Goal: Task Accomplishment & Management: Use online tool/utility

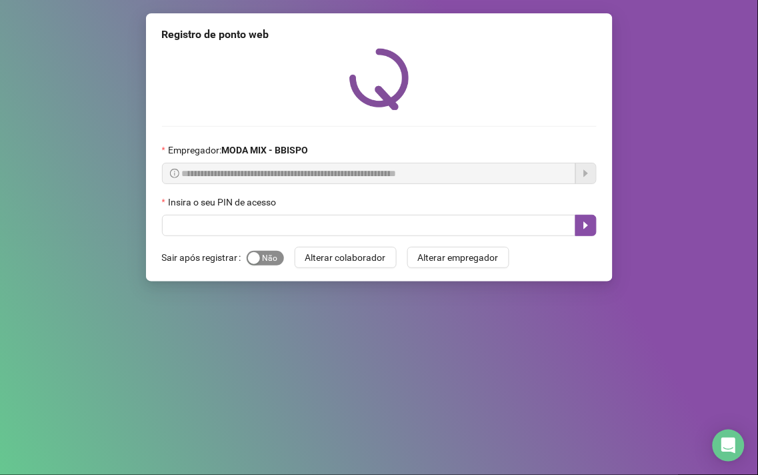
drag, startPoint x: 268, startPoint y: 260, endPoint x: 263, endPoint y: 252, distance: 9.3
click at [268, 261] on span "Sim Não" at bounding box center [265, 258] width 37 height 15
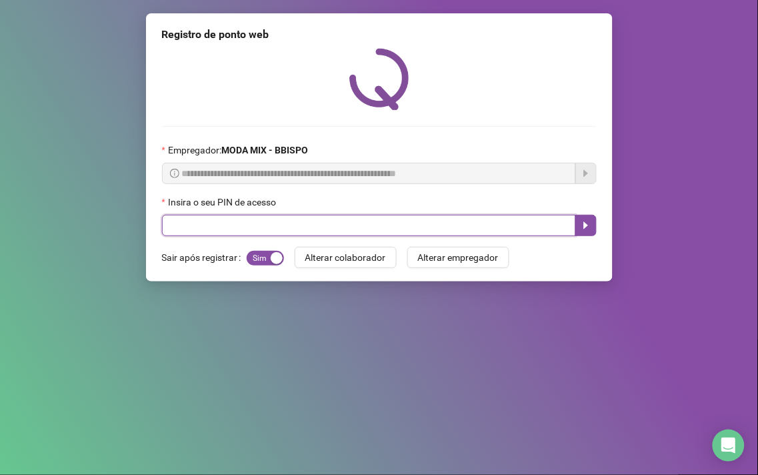
click at [258, 231] on input "text" at bounding box center [369, 225] width 414 height 21
type input "*****"
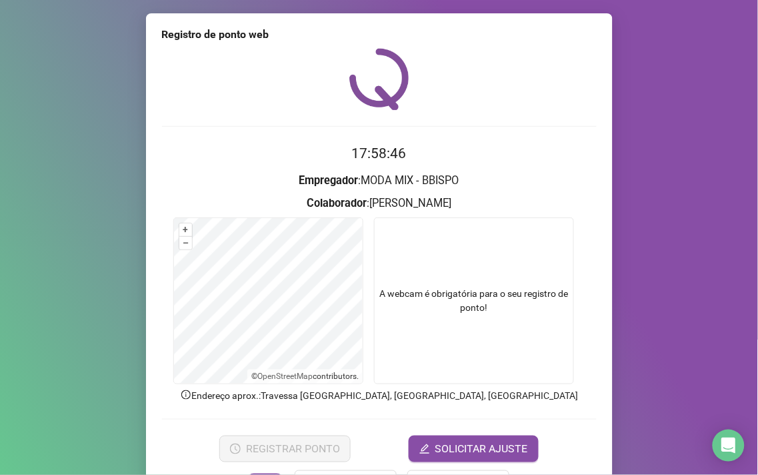
scroll to position [45, 0]
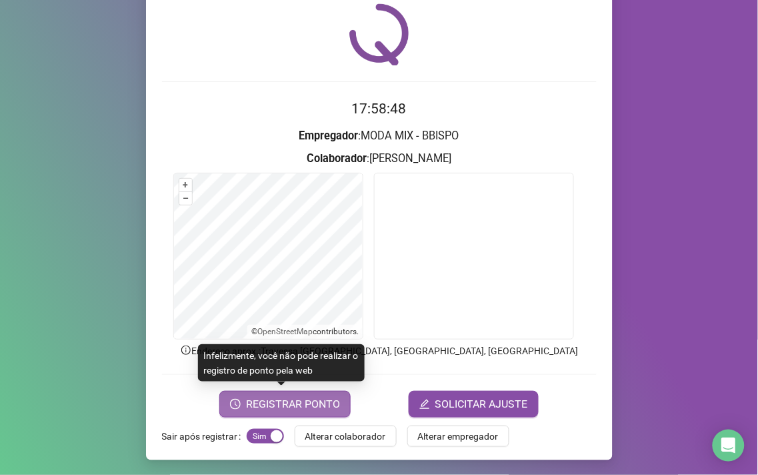
click at [259, 400] on span "REGISTRAR PONTO" at bounding box center [293, 404] width 94 height 16
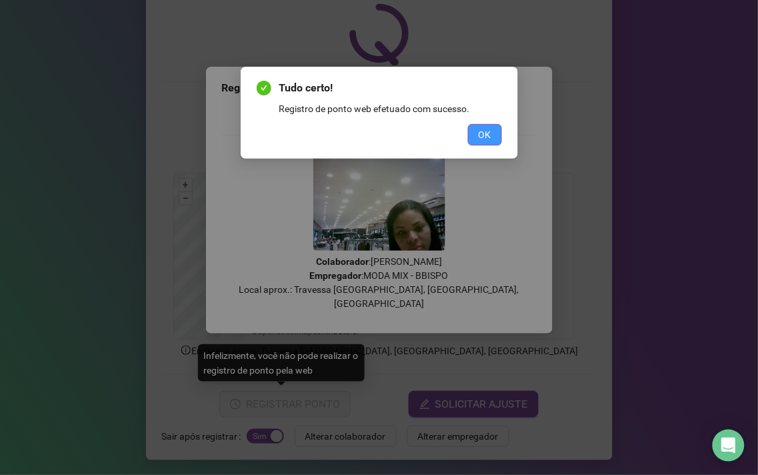
click at [501, 130] on button "OK" at bounding box center [485, 134] width 34 height 21
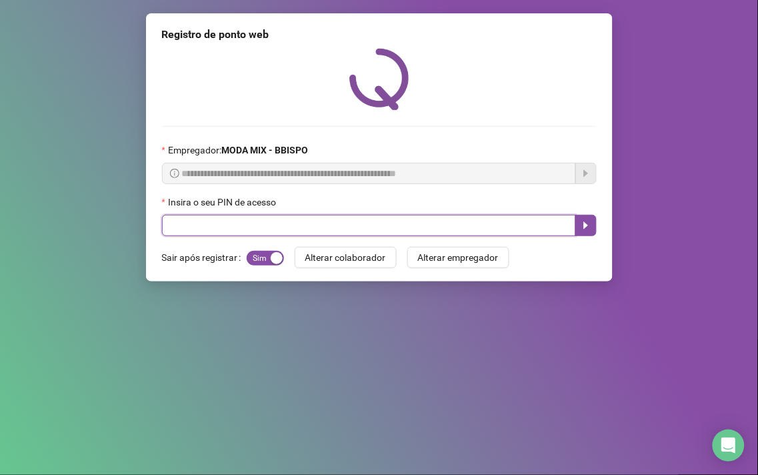
click at [485, 232] on input "text" at bounding box center [369, 225] width 414 height 21
type input "*****"
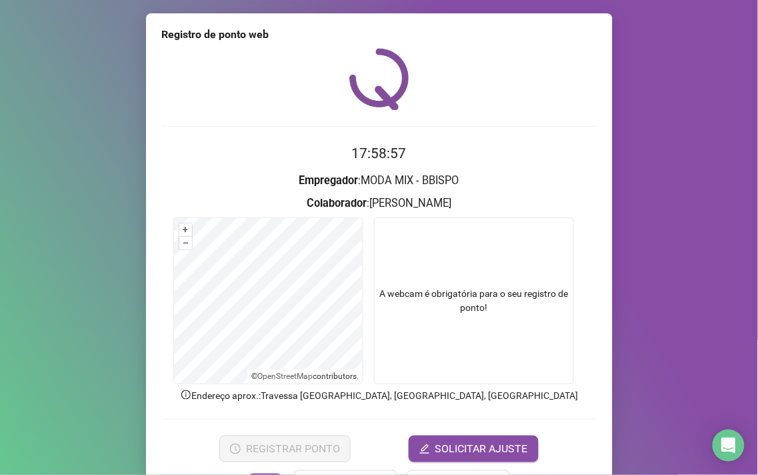
scroll to position [45, 0]
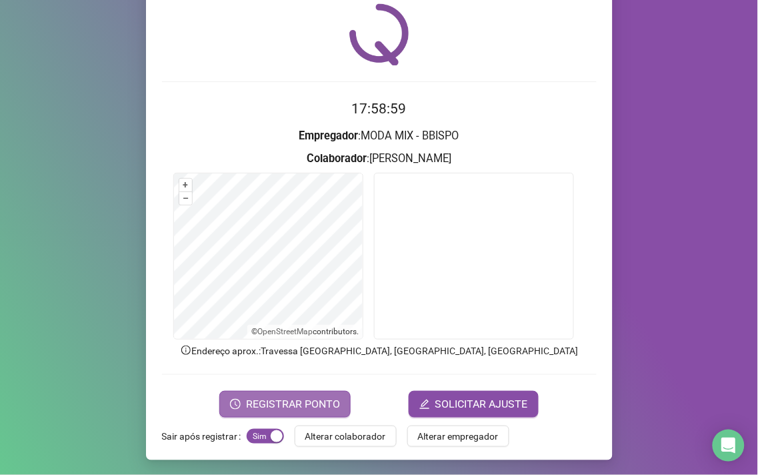
click at [303, 403] on span "REGISTRAR PONTO" at bounding box center [293, 404] width 94 height 16
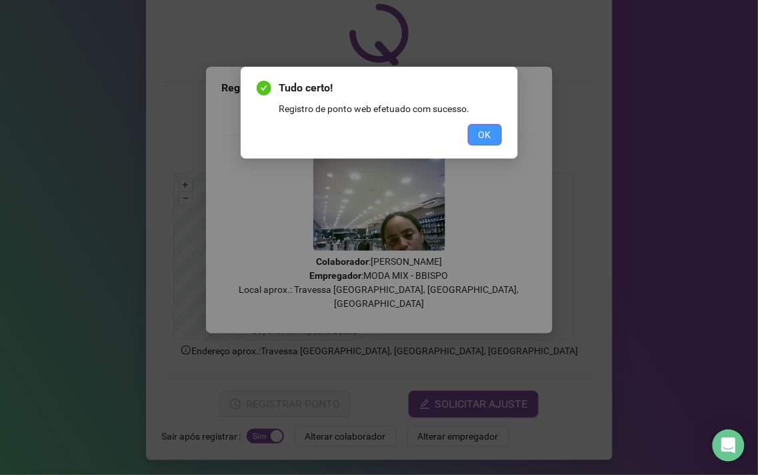
click at [476, 143] on button "OK" at bounding box center [485, 134] width 34 height 21
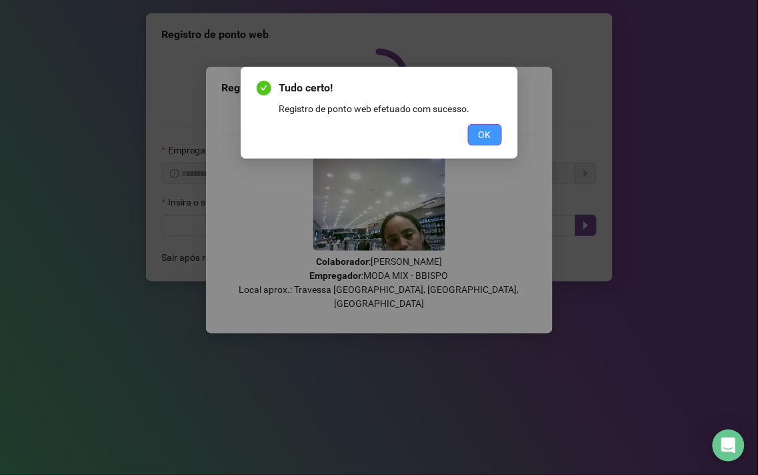
scroll to position [0, 0]
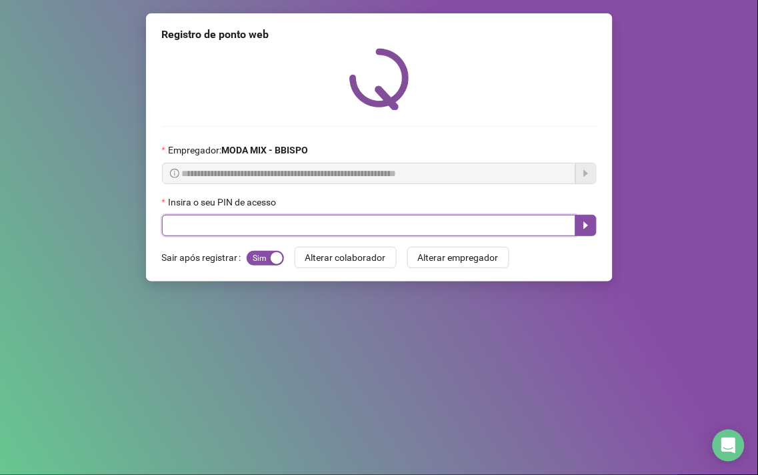
click at [171, 227] on input "text" at bounding box center [369, 225] width 414 height 21
type input "*****"
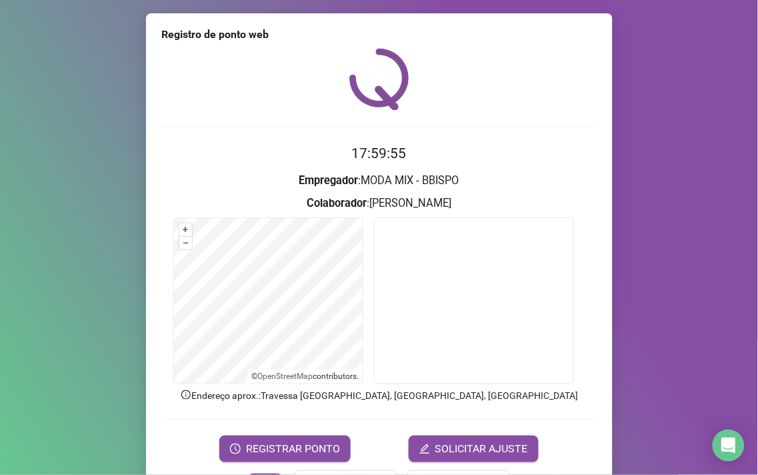
scroll to position [45, 0]
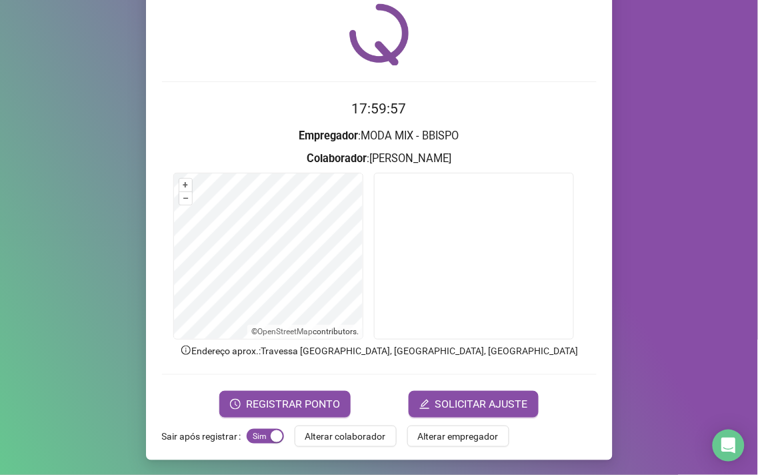
drag, startPoint x: 269, startPoint y: 405, endPoint x: 304, endPoint y: 368, distance: 50.5
click at [275, 397] on span "REGISTRAR PONTO" at bounding box center [293, 404] width 94 height 16
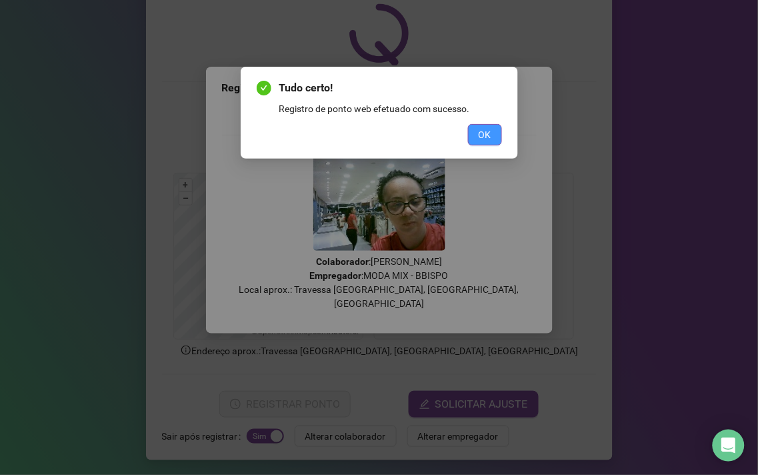
click at [483, 136] on span "OK" at bounding box center [485, 134] width 13 height 15
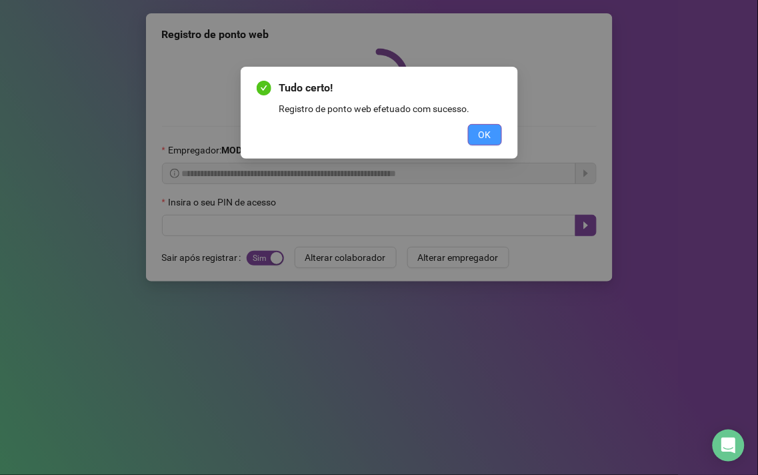
scroll to position [0, 0]
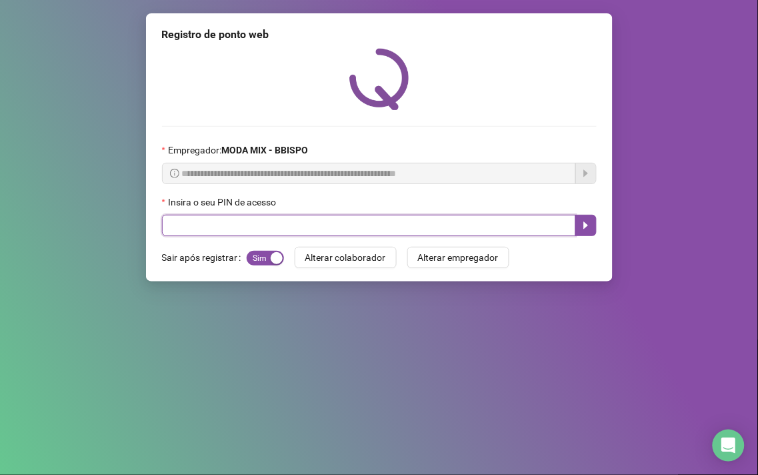
click at [414, 232] on input "text" at bounding box center [369, 225] width 414 height 21
type input "*****"
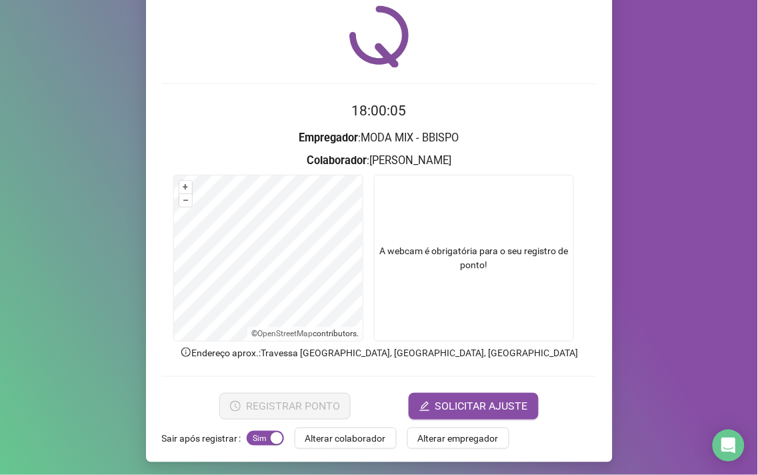
scroll to position [45, 0]
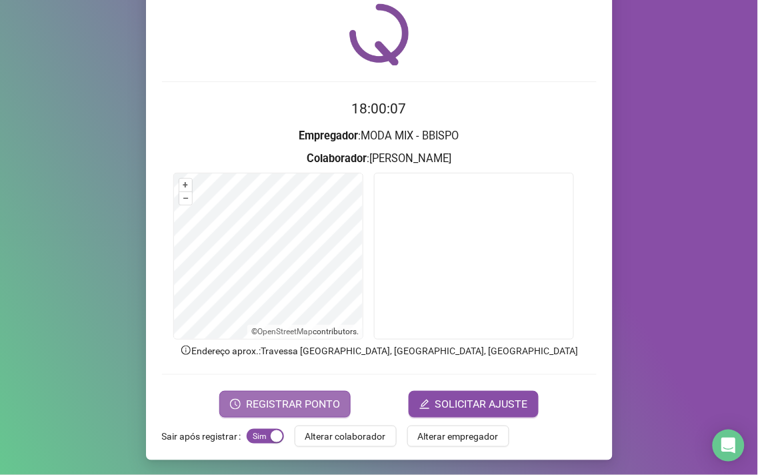
click at [285, 397] on span "REGISTRAR PONTO" at bounding box center [293, 404] width 94 height 16
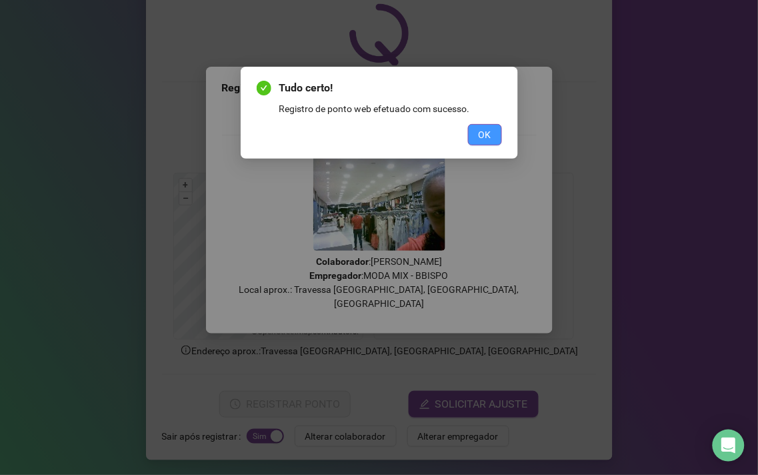
click at [475, 131] on button "OK" at bounding box center [485, 134] width 34 height 21
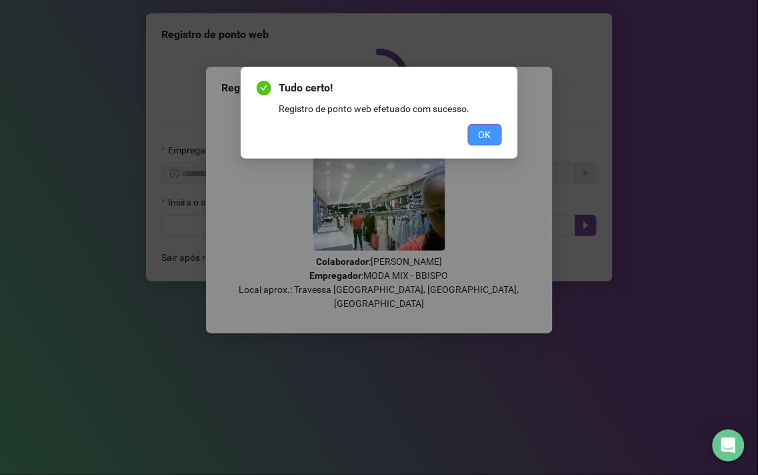
scroll to position [0, 0]
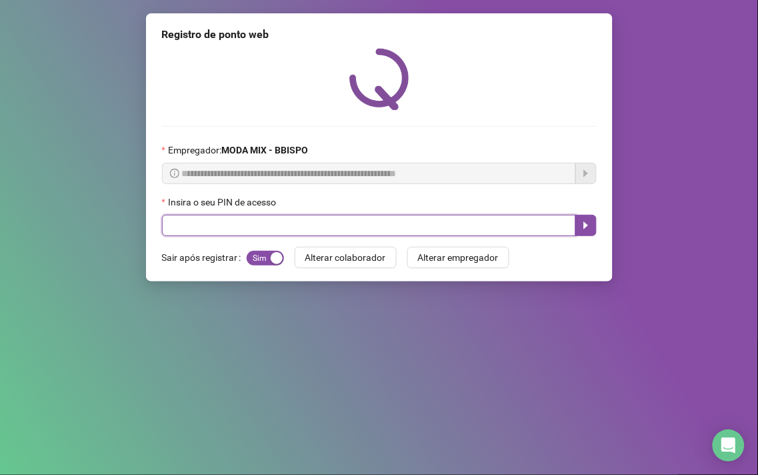
click at [181, 231] on input "text" at bounding box center [369, 225] width 414 height 21
type input "*****"
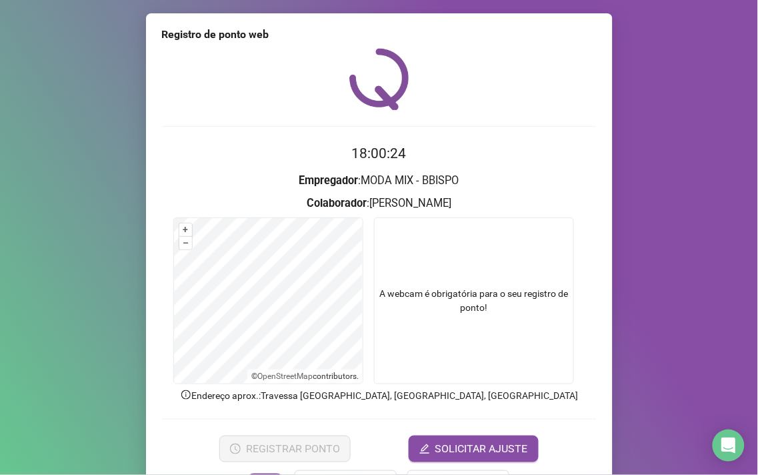
scroll to position [45, 0]
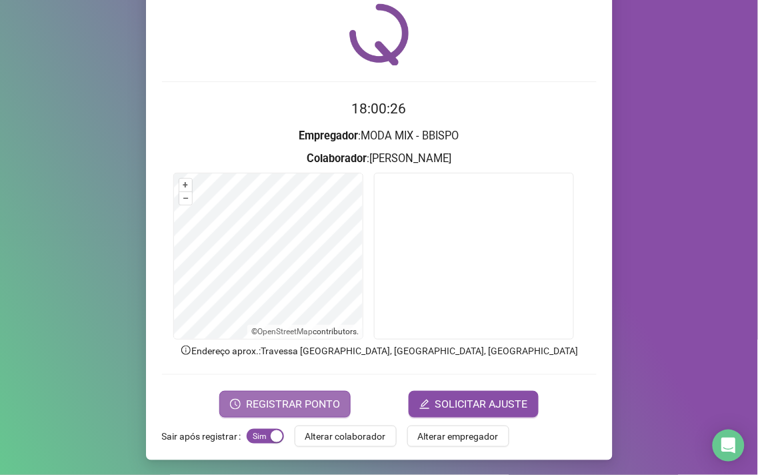
click at [271, 405] on span "REGISTRAR PONTO" at bounding box center [293, 404] width 94 height 16
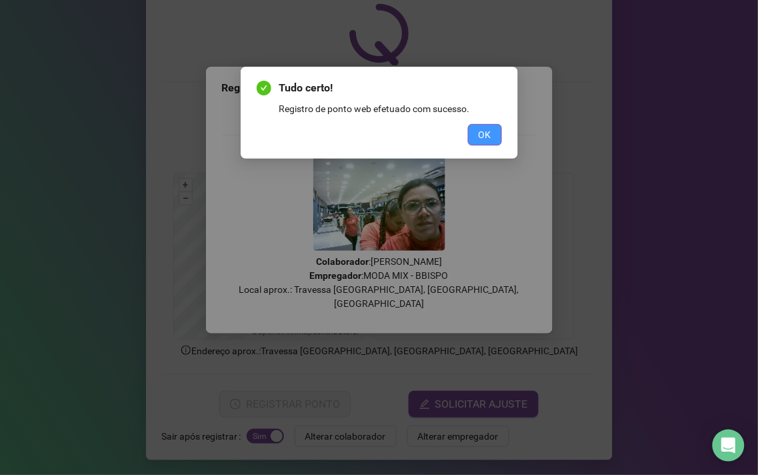
click at [474, 130] on button "OK" at bounding box center [485, 134] width 34 height 21
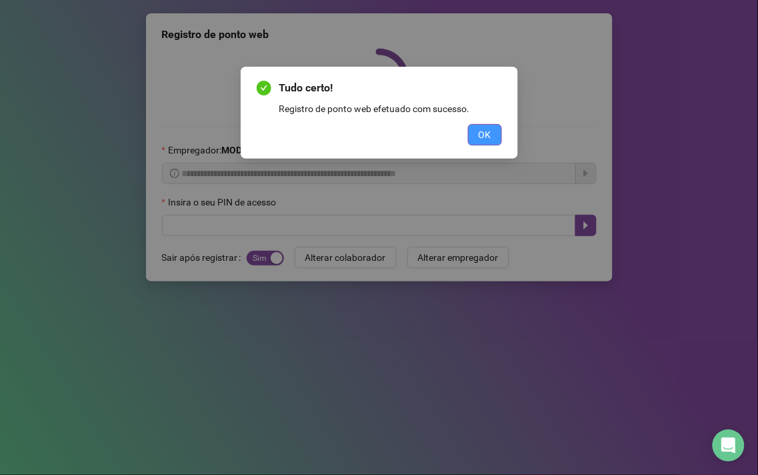
scroll to position [0, 0]
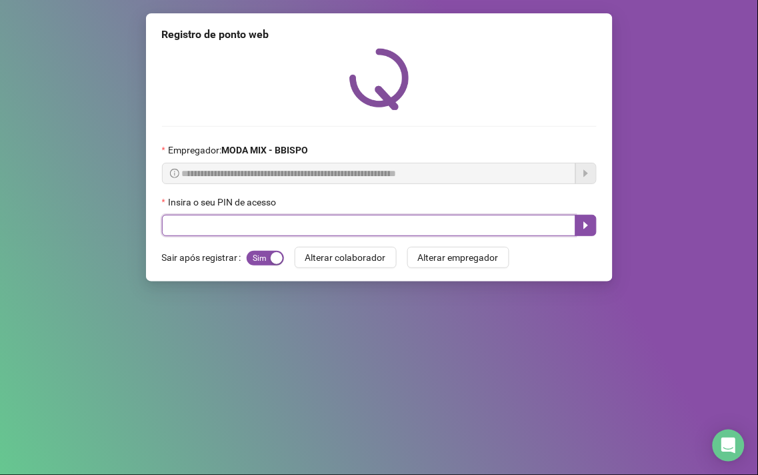
click at [195, 236] on input "text" at bounding box center [369, 225] width 414 height 21
type input "*****"
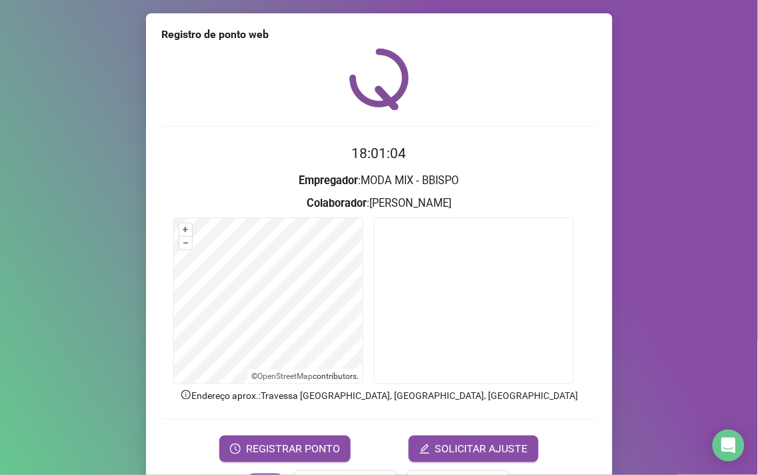
click at [248, 431] on form "18:01:04 Empregador : MODA MIX - BBISPO Colaborador : [PERSON_NAME] + – ⇧ › © O…" at bounding box center [379, 302] width 435 height 319
click at [251, 442] on span "REGISTRAR PONTO" at bounding box center [293, 449] width 94 height 16
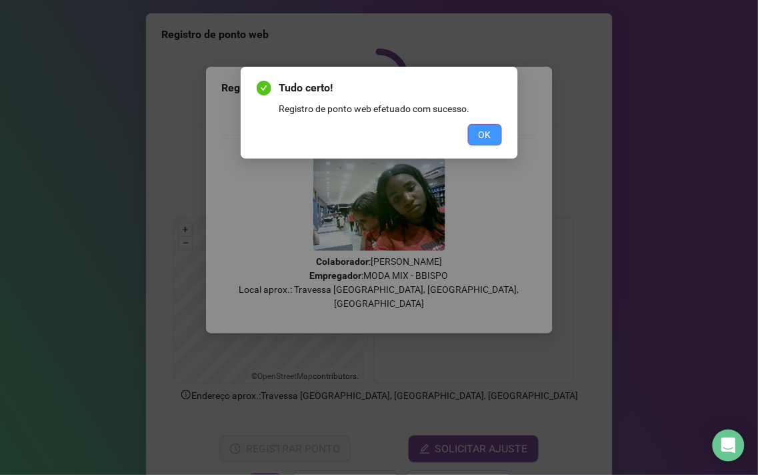
click at [487, 128] on span "OK" at bounding box center [485, 134] width 13 height 15
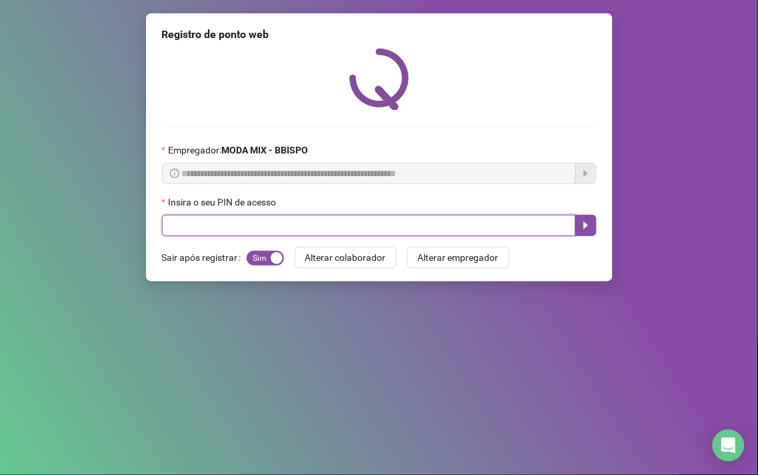
click at [363, 231] on input "text" at bounding box center [369, 225] width 414 height 21
type input "*****"
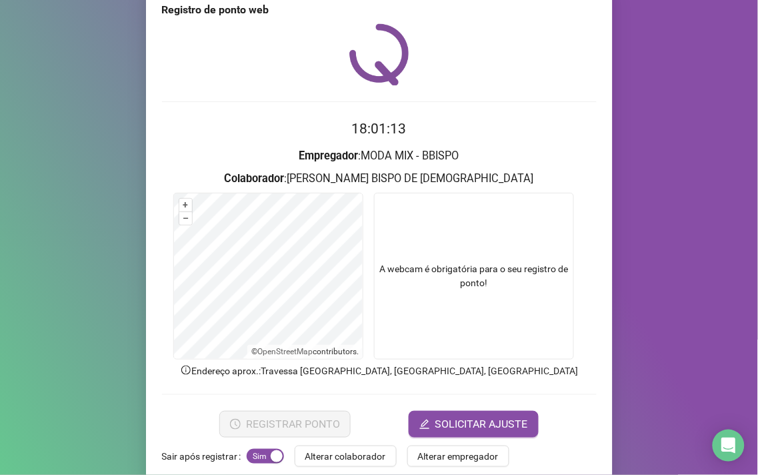
scroll to position [45, 0]
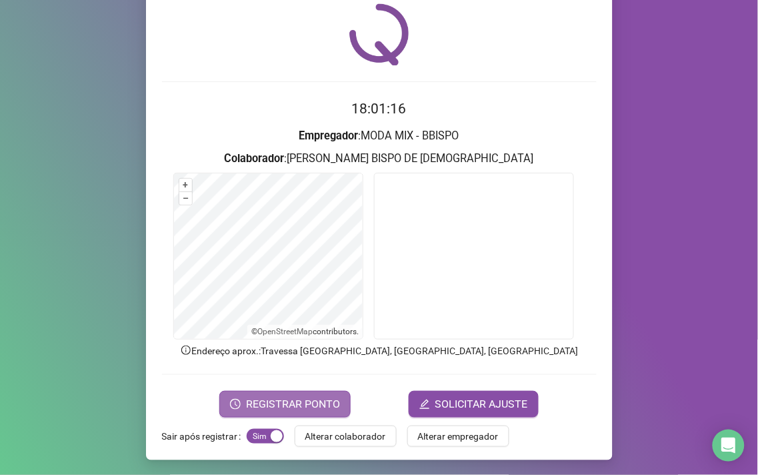
click at [291, 401] on span "REGISTRAR PONTO" at bounding box center [293, 404] width 94 height 16
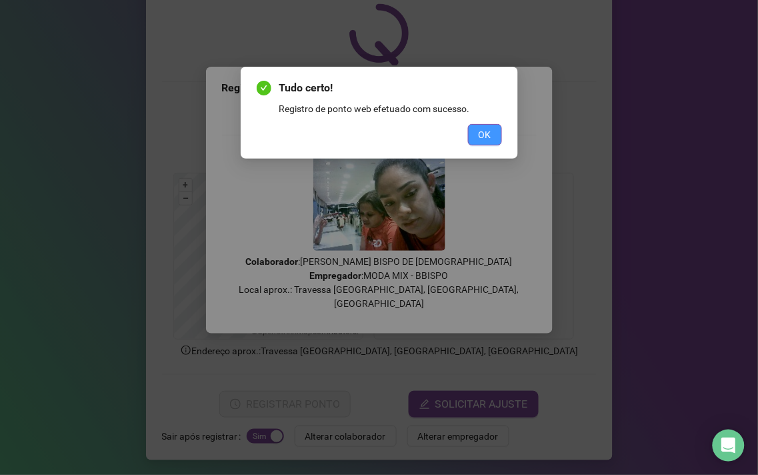
click at [481, 139] on span "OK" at bounding box center [485, 134] width 13 height 15
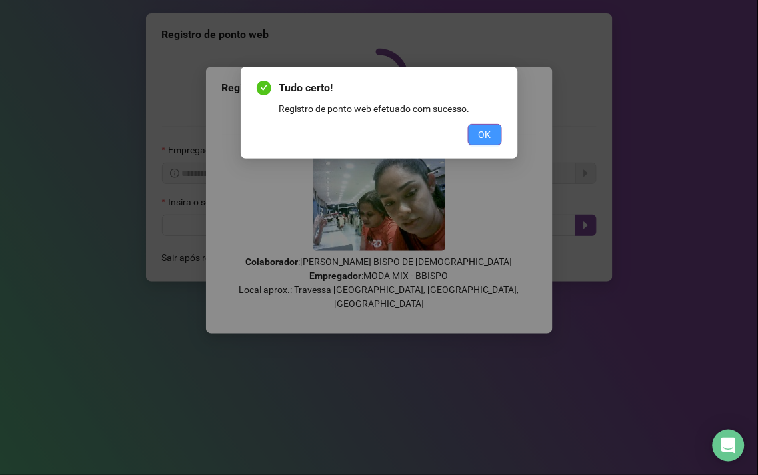
scroll to position [0, 0]
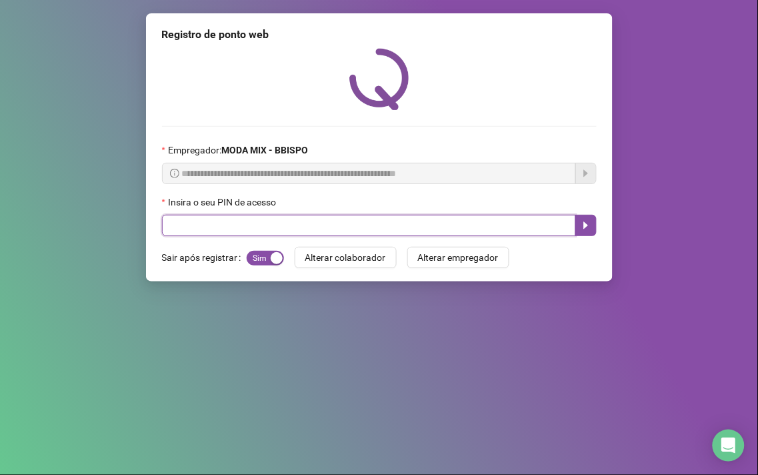
click at [371, 230] on input "text" at bounding box center [369, 225] width 414 height 21
type input "*****"
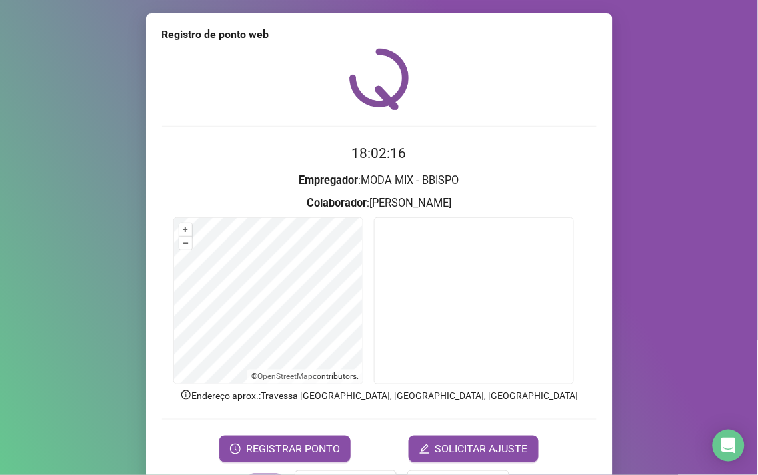
drag, startPoint x: 320, startPoint y: 441, endPoint x: 321, endPoint y: 397, distance: 43.3
click at [321, 427] on form "18:02:16 Empregador : MODA MIX - BBISPO Colaborador : [PERSON_NAME] + – ⇧ › © O…" at bounding box center [379, 302] width 435 height 319
click at [271, 449] on span "REGISTRAR PONTO" at bounding box center [293, 449] width 94 height 16
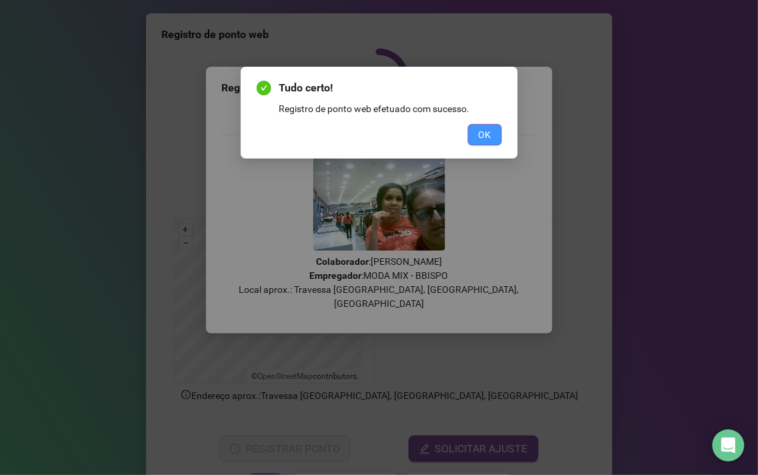
click at [496, 134] on button "OK" at bounding box center [485, 134] width 34 height 21
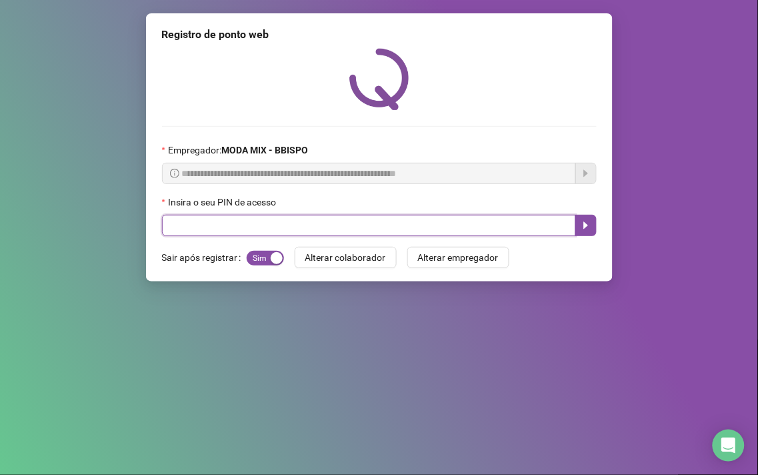
click at [222, 217] on input "text" at bounding box center [369, 225] width 414 height 21
drag, startPoint x: 222, startPoint y: 217, endPoint x: 183, endPoint y: 217, distance: 38.7
click at [183, 217] on input "text" at bounding box center [369, 225] width 414 height 21
type input "*****"
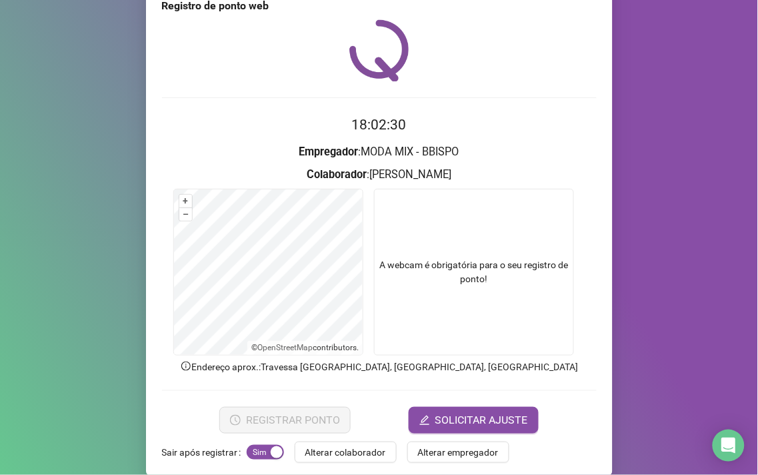
scroll to position [45, 0]
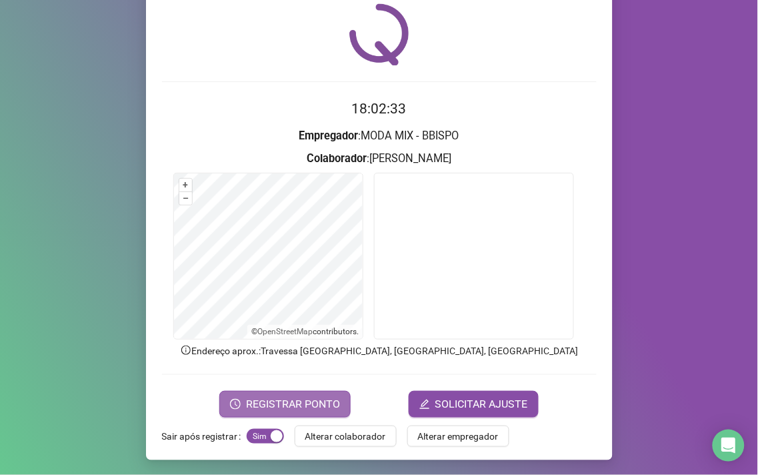
click at [278, 415] on button "REGISTRAR PONTO" at bounding box center [284, 404] width 131 height 27
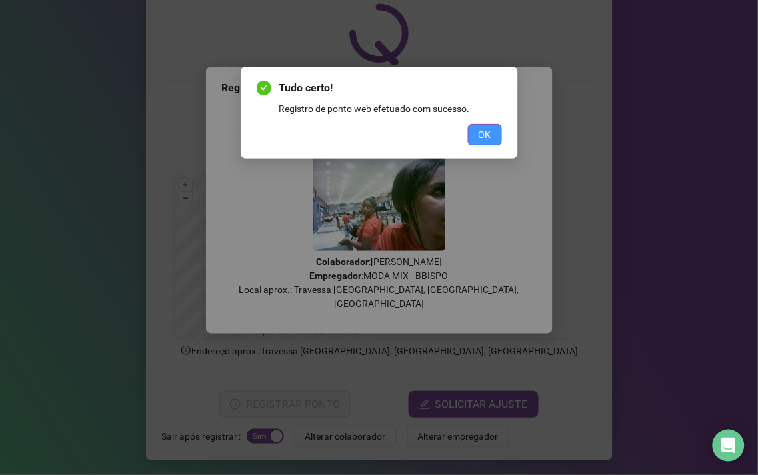
click at [483, 127] on span "OK" at bounding box center [485, 134] width 13 height 15
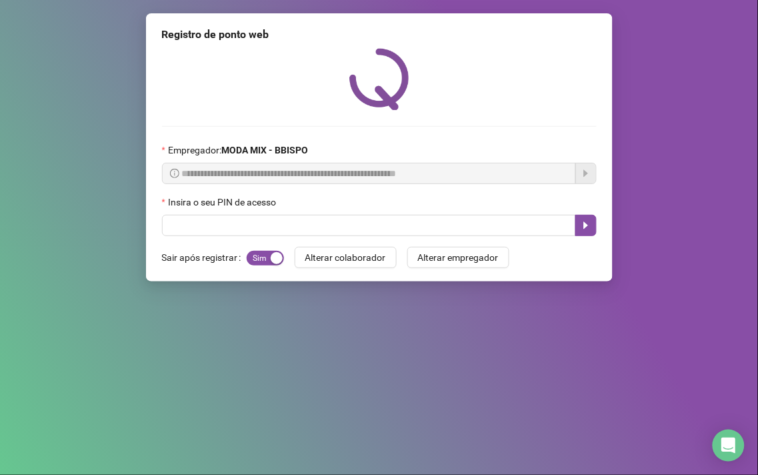
scroll to position [0, 0]
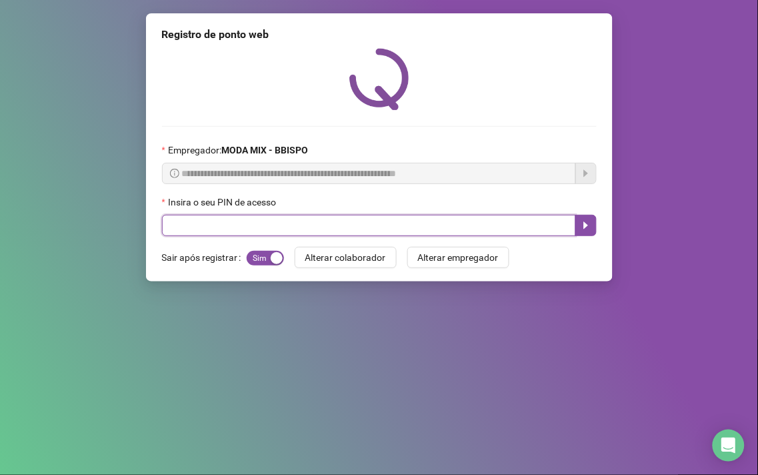
click at [210, 235] on input "text" at bounding box center [369, 225] width 414 height 21
type input "*****"
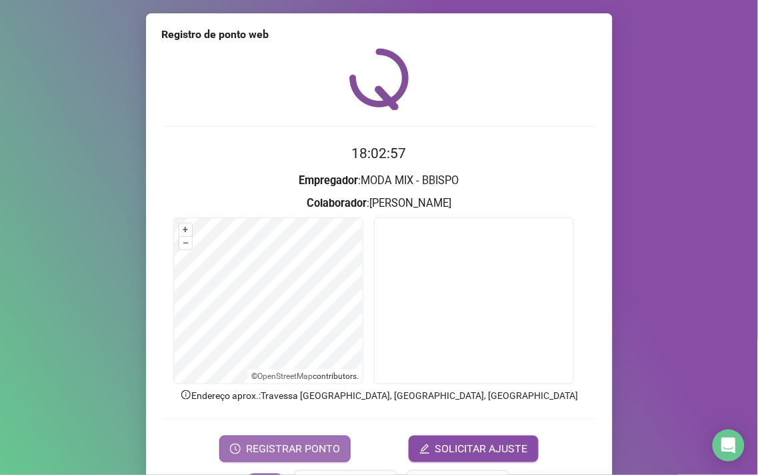
click at [297, 447] on span "REGISTRAR PONTO" at bounding box center [293, 449] width 94 height 16
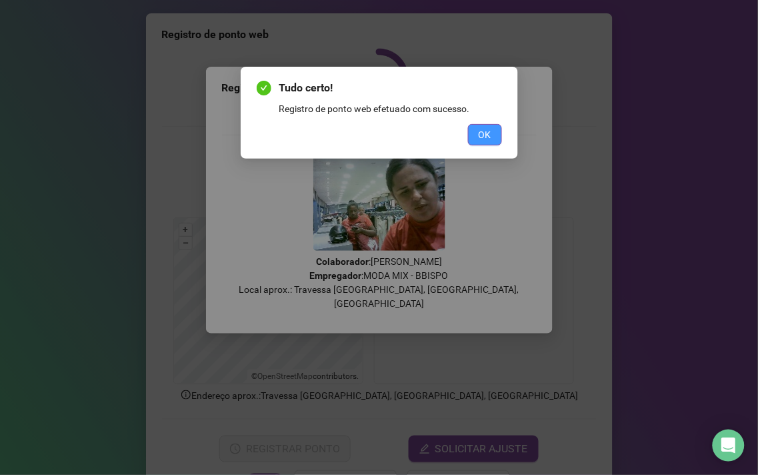
click at [481, 133] on span "OK" at bounding box center [485, 134] width 13 height 15
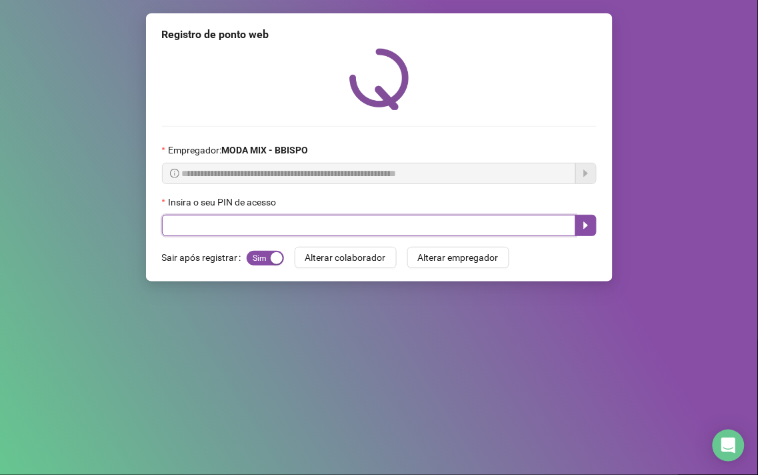
click at [376, 224] on input "text" at bounding box center [369, 225] width 414 height 21
type input "*****"
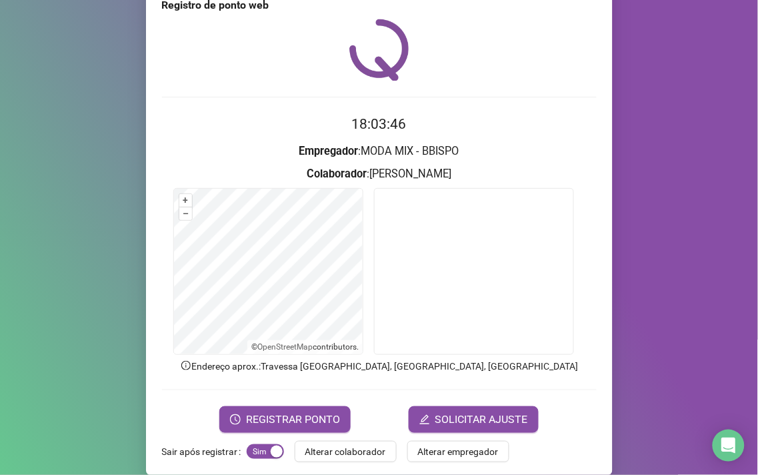
scroll to position [45, 0]
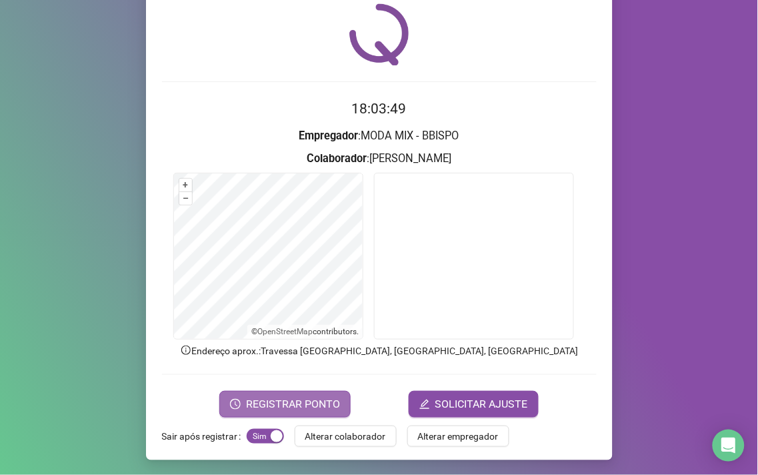
click at [271, 399] on span "REGISTRAR PONTO" at bounding box center [293, 404] width 94 height 16
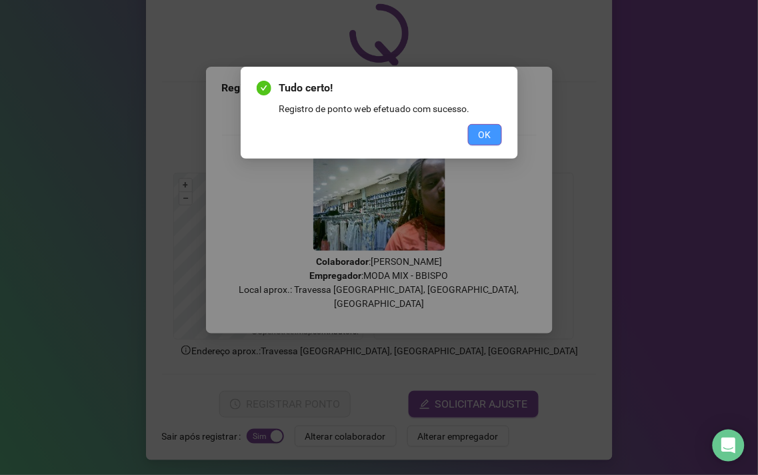
click at [493, 136] on button "OK" at bounding box center [485, 134] width 34 height 21
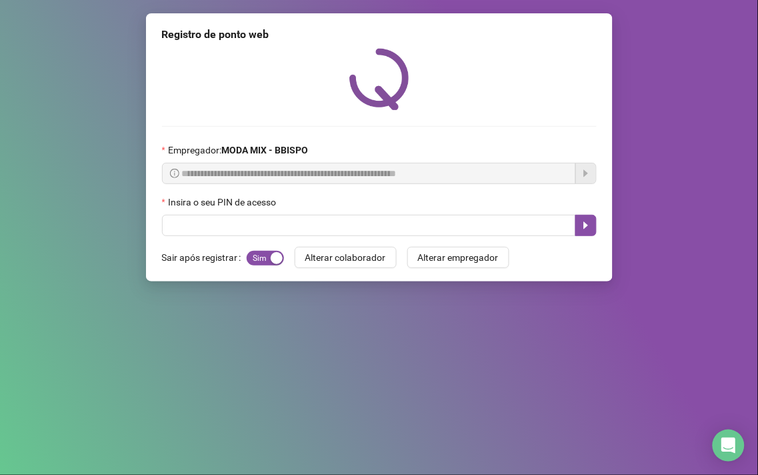
scroll to position [0, 0]
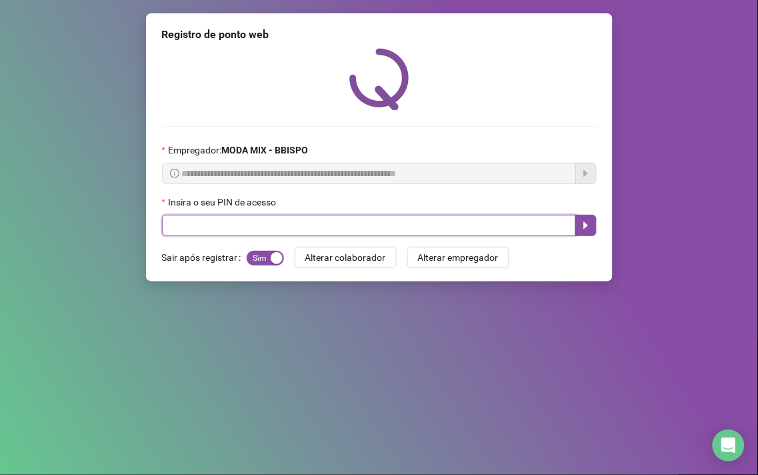
click at [267, 231] on input "text" at bounding box center [369, 225] width 414 height 21
type input "*****"
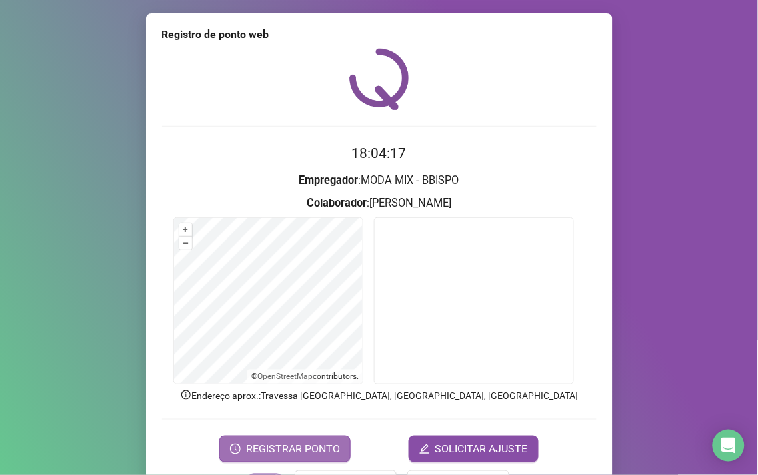
click at [251, 447] on span "REGISTRAR PONTO" at bounding box center [293, 449] width 94 height 16
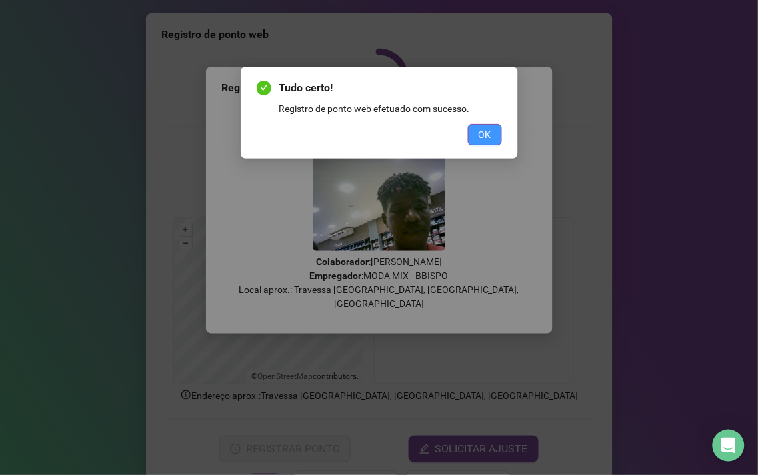
click at [476, 128] on button "OK" at bounding box center [485, 134] width 34 height 21
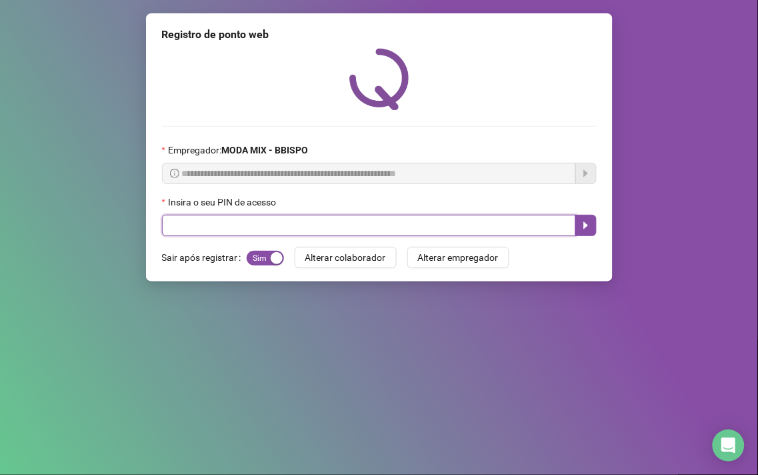
click at [295, 229] on input "text" at bounding box center [369, 225] width 414 height 21
type input "*****"
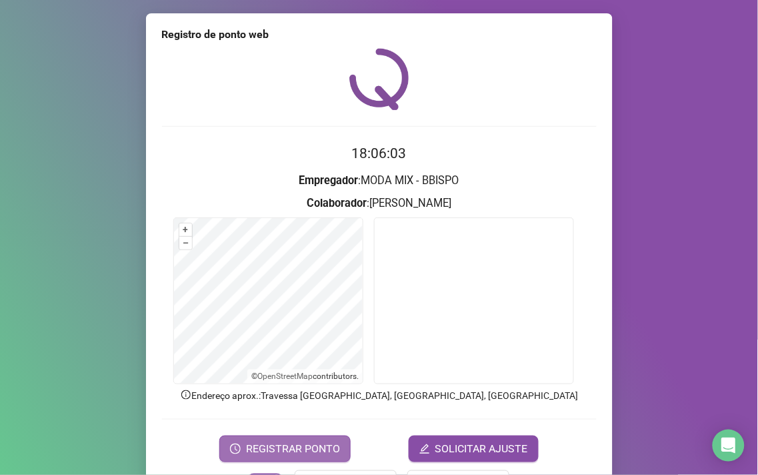
click at [261, 447] on span "REGISTRAR PONTO" at bounding box center [293, 449] width 94 height 16
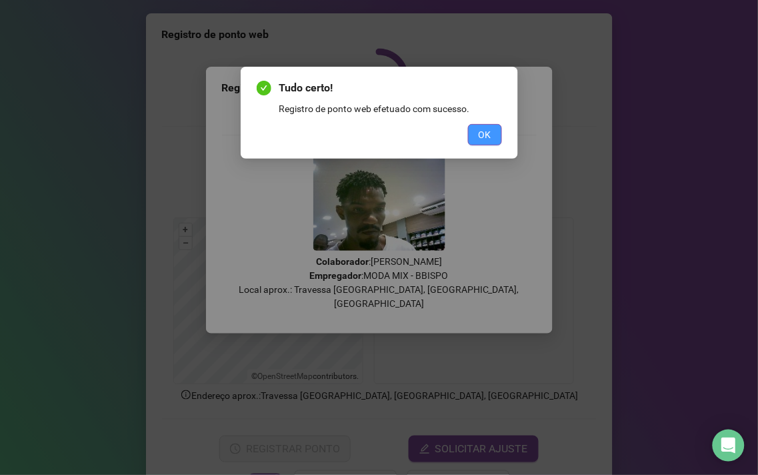
click at [479, 137] on span "OK" at bounding box center [485, 134] width 13 height 15
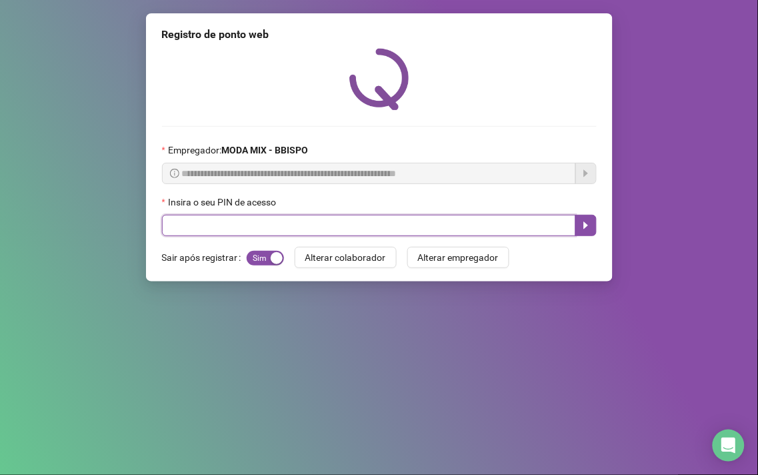
click at [244, 230] on input "text" at bounding box center [369, 225] width 414 height 21
type input "*****"
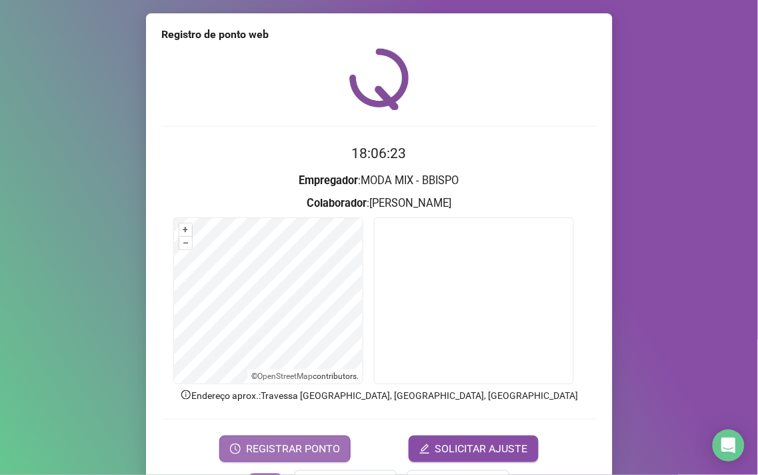
click at [314, 441] on span "REGISTRAR PONTO" at bounding box center [293, 449] width 94 height 16
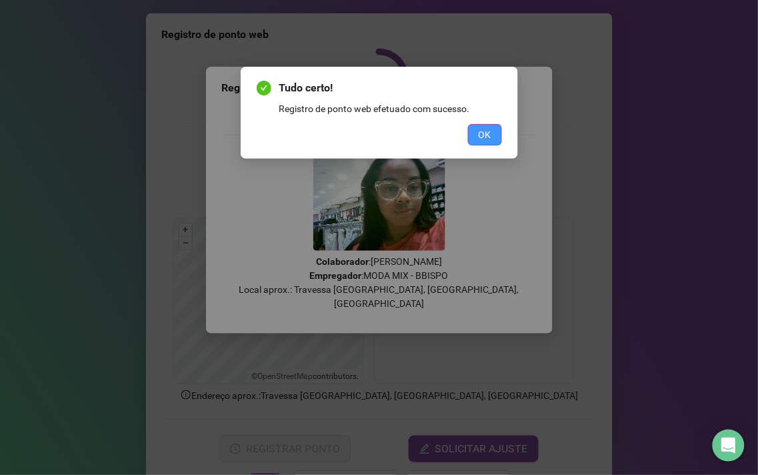
click at [477, 134] on button "OK" at bounding box center [485, 134] width 34 height 21
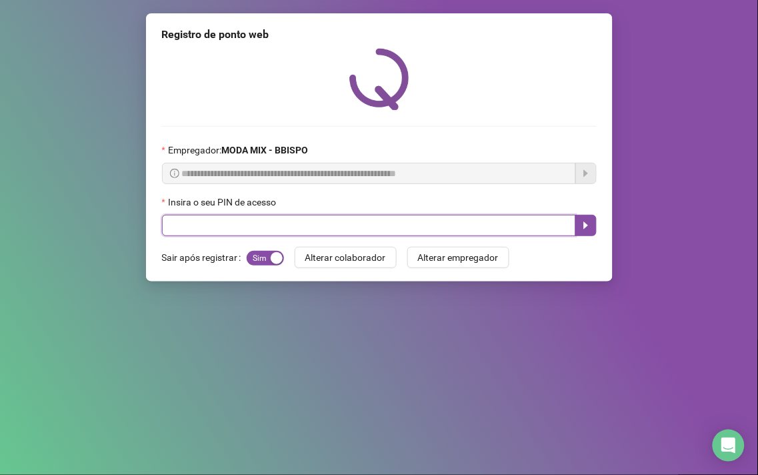
click at [259, 231] on input "text" at bounding box center [369, 225] width 414 height 21
type input "*****"
click at [587, 221] on button "button" at bounding box center [585, 225] width 21 height 21
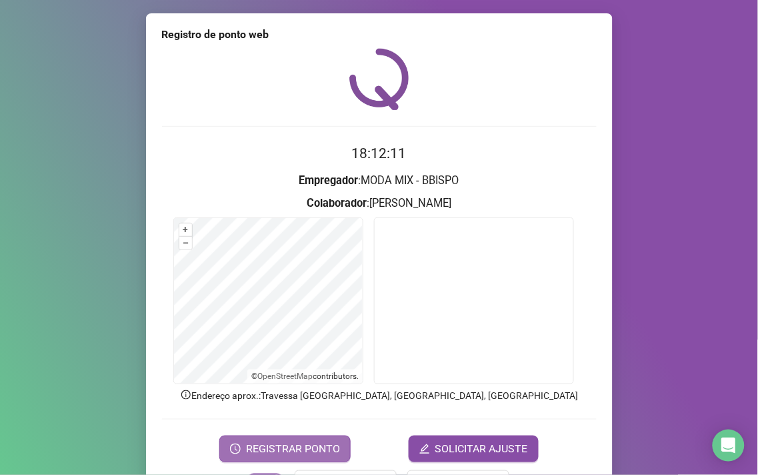
click at [269, 453] on span "REGISTRAR PONTO" at bounding box center [293, 449] width 94 height 16
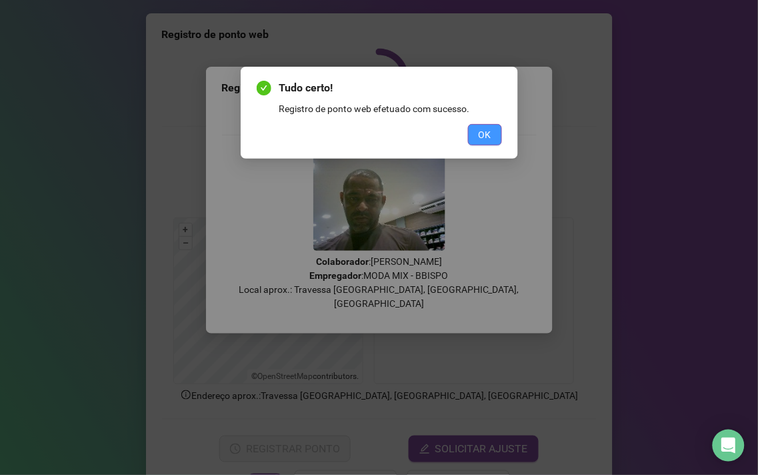
click at [481, 135] on span "OK" at bounding box center [485, 134] width 13 height 15
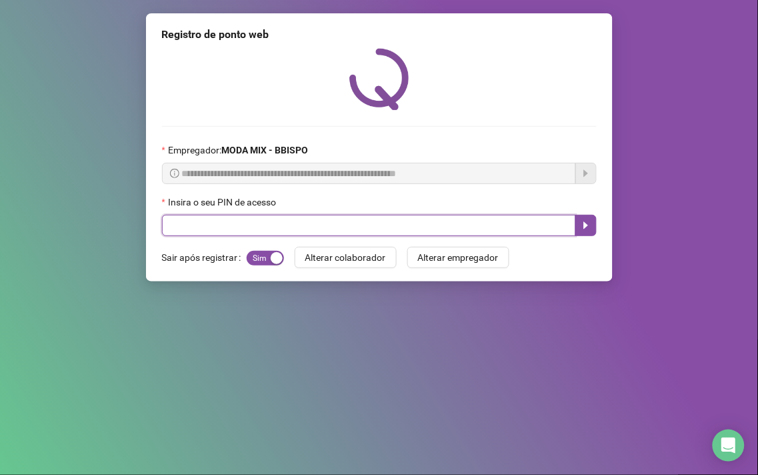
click at [539, 216] on input "text" at bounding box center [369, 225] width 414 height 21
drag, startPoint x: 541, startPoint y: 224, endPoint x: 757, endPoint y: 461, distance: 321.3
click at [669, 260] on div "**********" at bounding box center [379, 237] width 758 height 475
type input "*****"
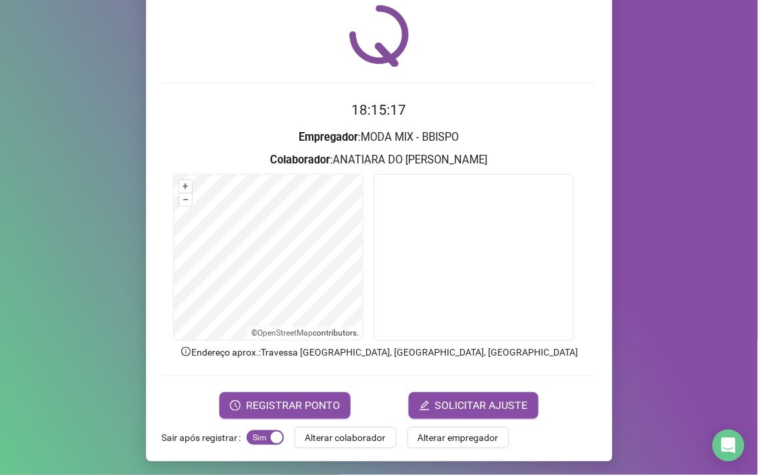
scroll to position [45, 0]
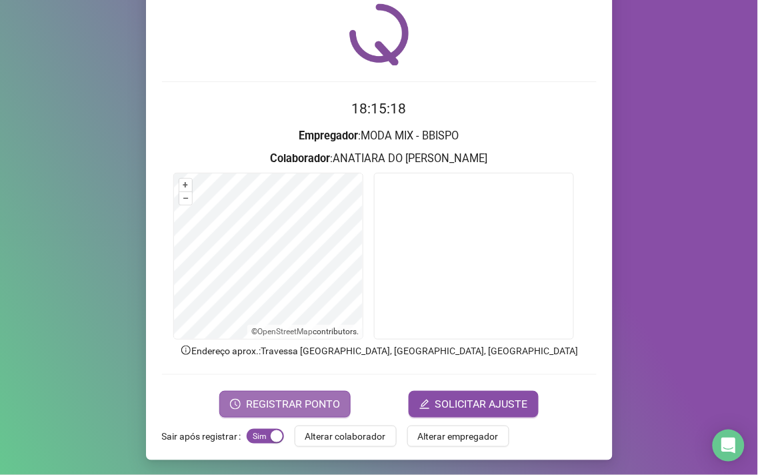
click at [298, 399] on span "REGISTRAR PONTO" at bounding box center [293, 404] width 94 height 16
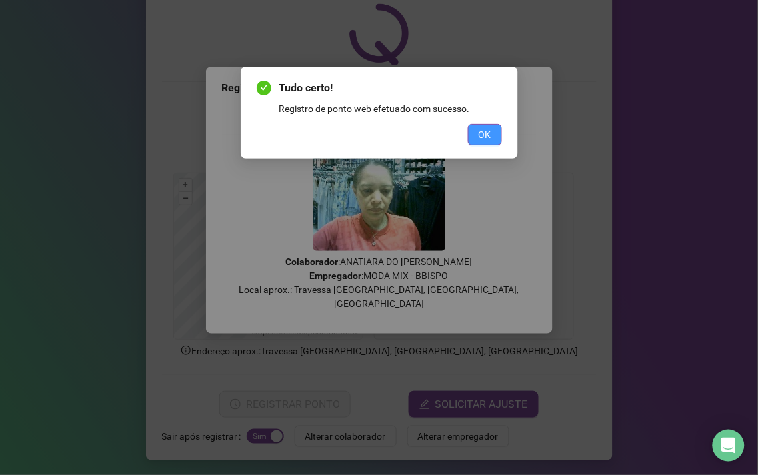
click at [499, 133] on button "OK" at bounding box center [485, 134] width 34 height 21
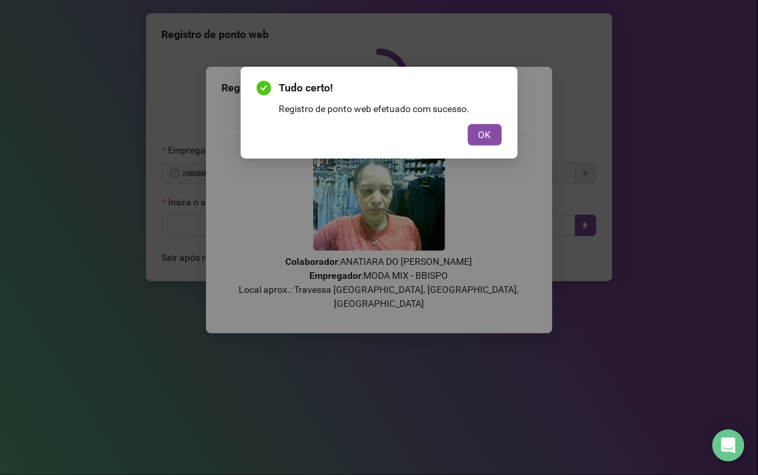
scroll to position [0, 0]
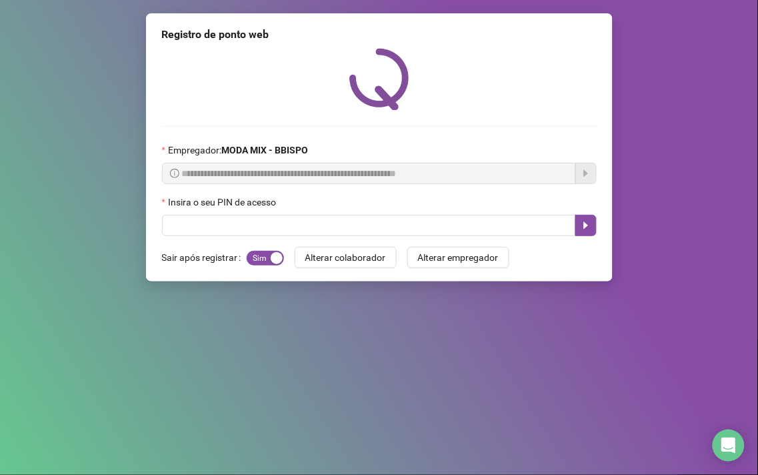
click at [298, 183] on span "**********" at bounding box center [369, 173] width 414 height 21
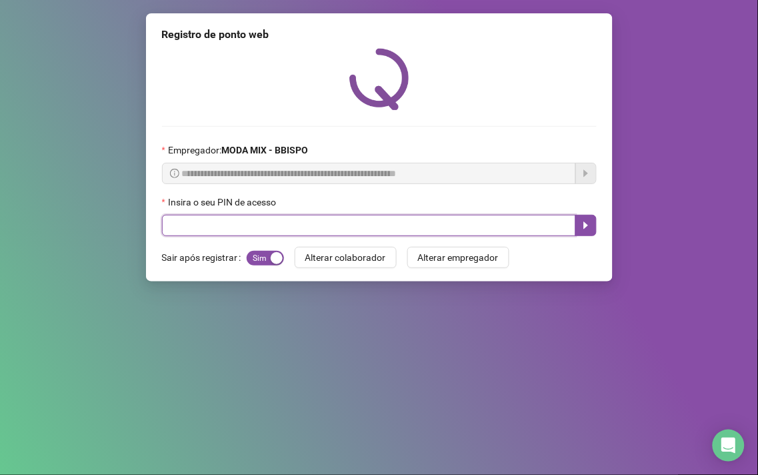
click at [307, 217] on input "text" at bounding box center [369, 225] width 414 height 21
type input "*****"
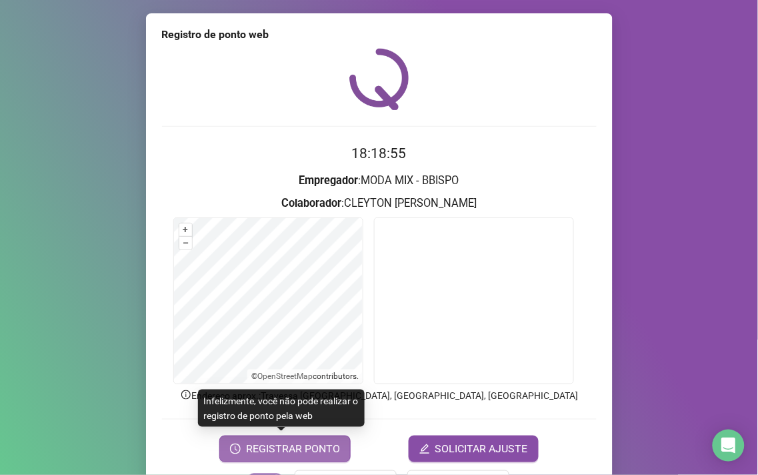
click at [263, 451] on span "REGISTRAR PONTO" at bounding box center [293, 449] width 94 height 16
